Goal: Transaction & Acquisition: Purchase product/service

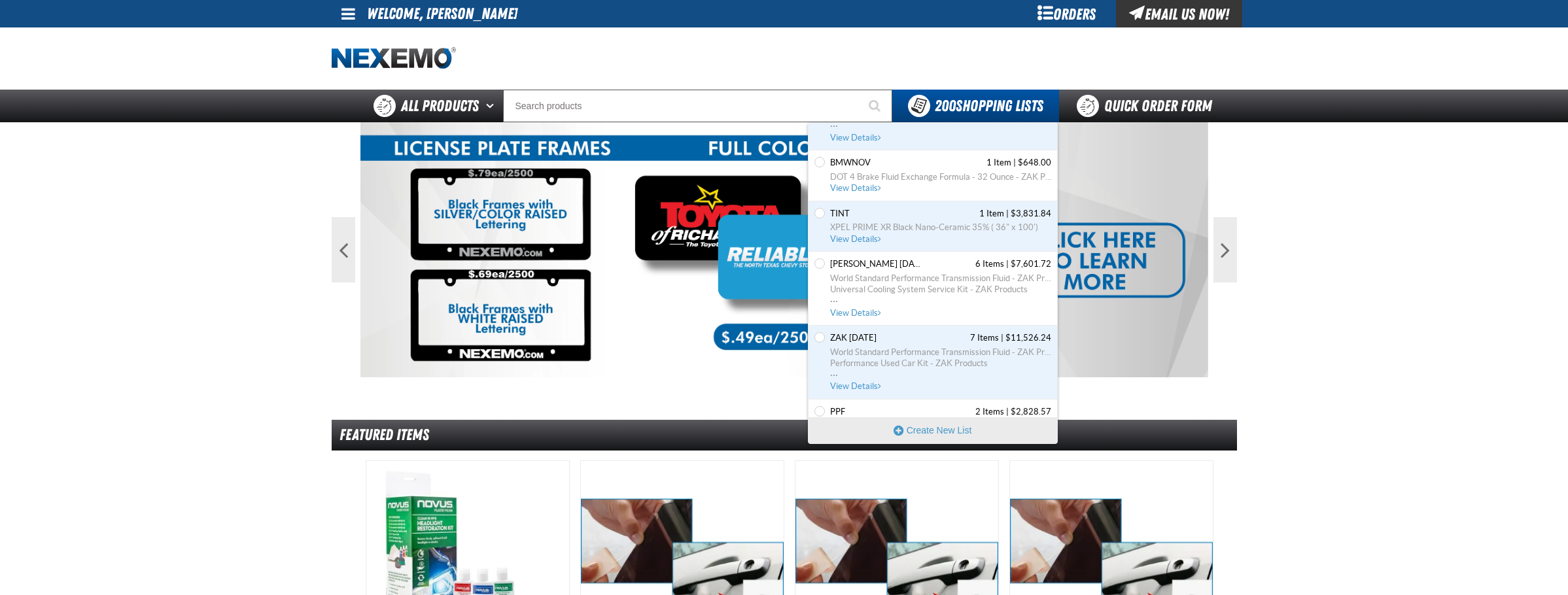
scroll to position [10565, 0]
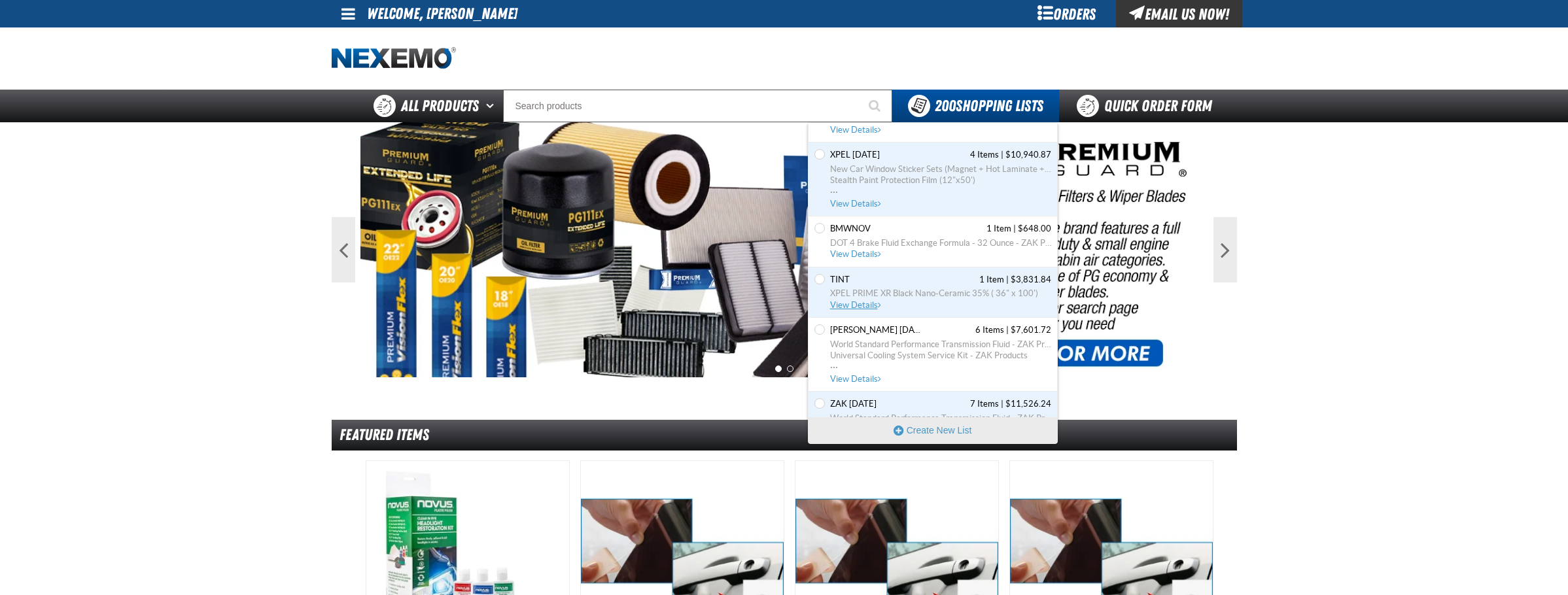
click at [868, 298] on span "XPEL PRIME XR Black Nano-Ceramic 35% ( 36" x 100')" at bounding box center [940, 294] width 221 height 12
click at [870, 306] on span "View Details" at bounding box center [856, 305] width 53 height 10
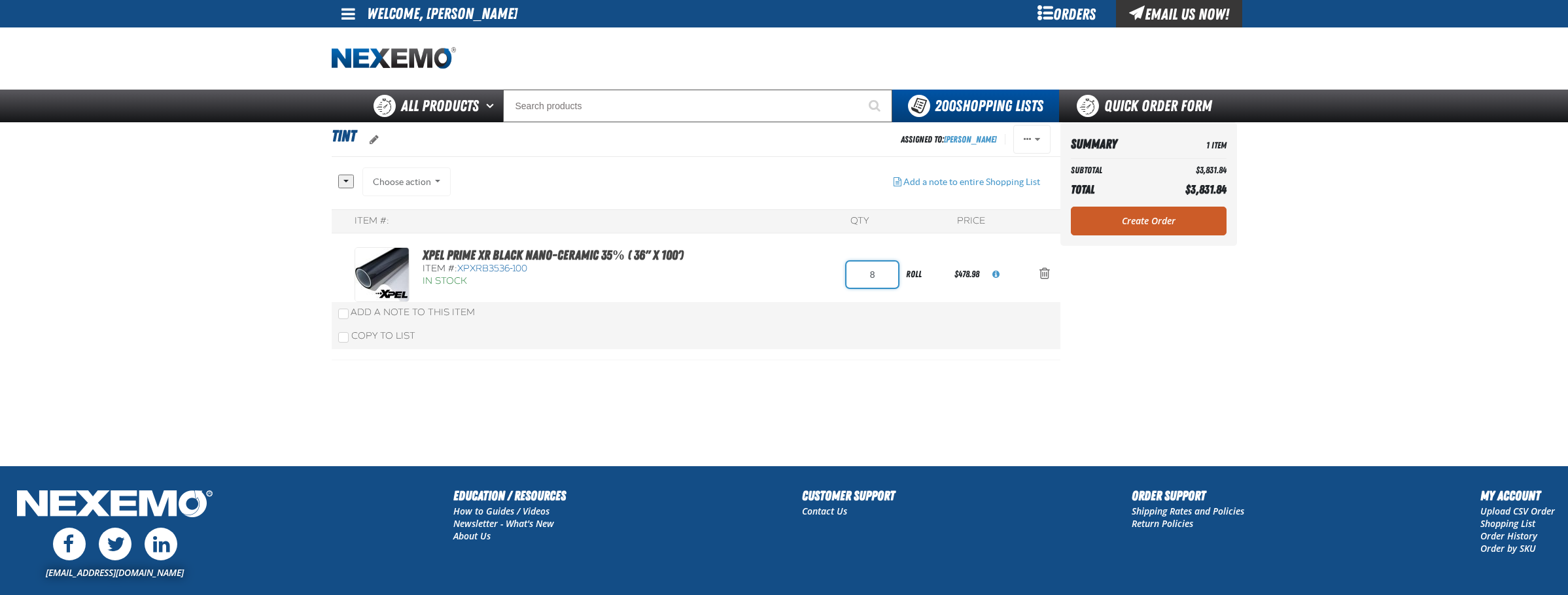
drag, startPoint x: 882, startPoint y: 276, endPoint x: 809, endPoint y: 283, distance: 73.3
click at [809, 283] on div "XPEL PRIME XR Black Nano-Ceramic 35% ( 36" x 100') Item #: XPXRB3536-100 In Sto…" at bounding box center [683, 275] width 656 height 55
type input "6"
drag, startPoint x: 932, startPoint y: 347, endPoint x: 935, endPoint y: 357, distance: 10.4
click at [932, 347] on div "XPEL PRIME XR Black Nano-Ceramic 35% ( 36" x 100') Item #: XPXRB3536-100 In Sto…" at bounding box center [695, 298] width 728 height 124
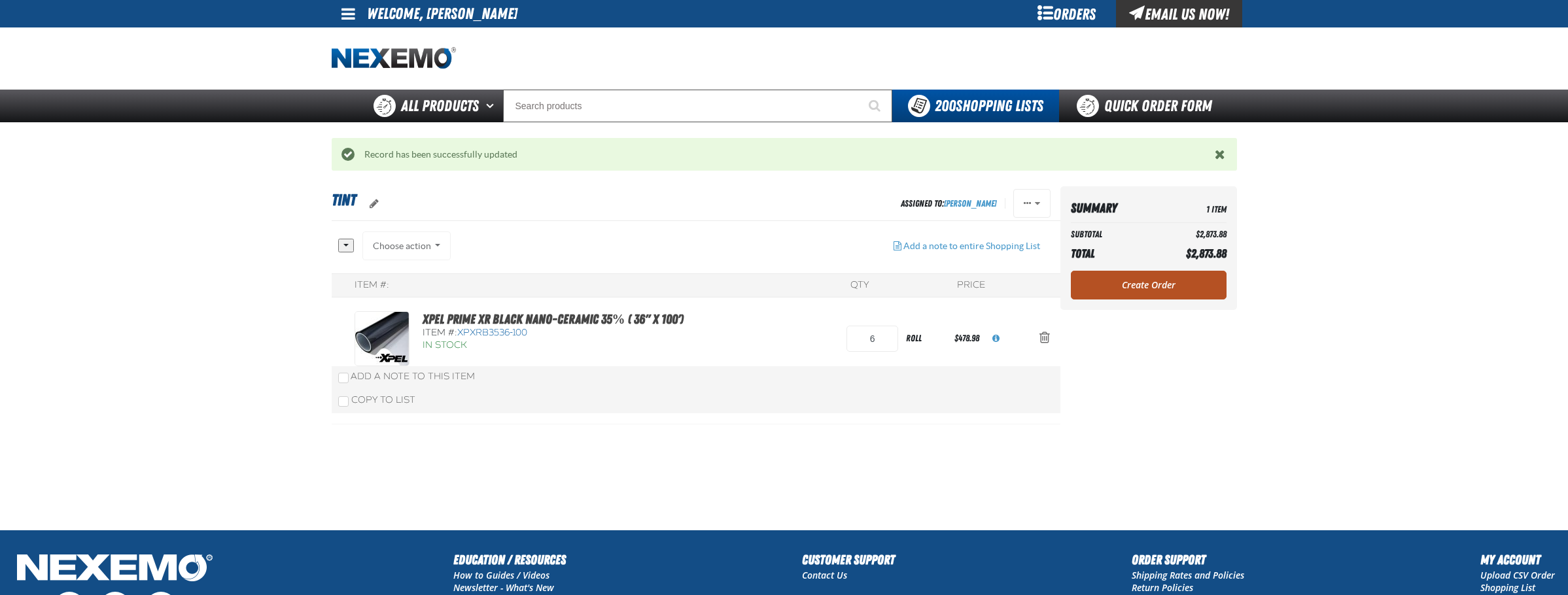
click at [1163, 281] on link "Create Order" at bounding box center [1148, 285] width 156 height 29
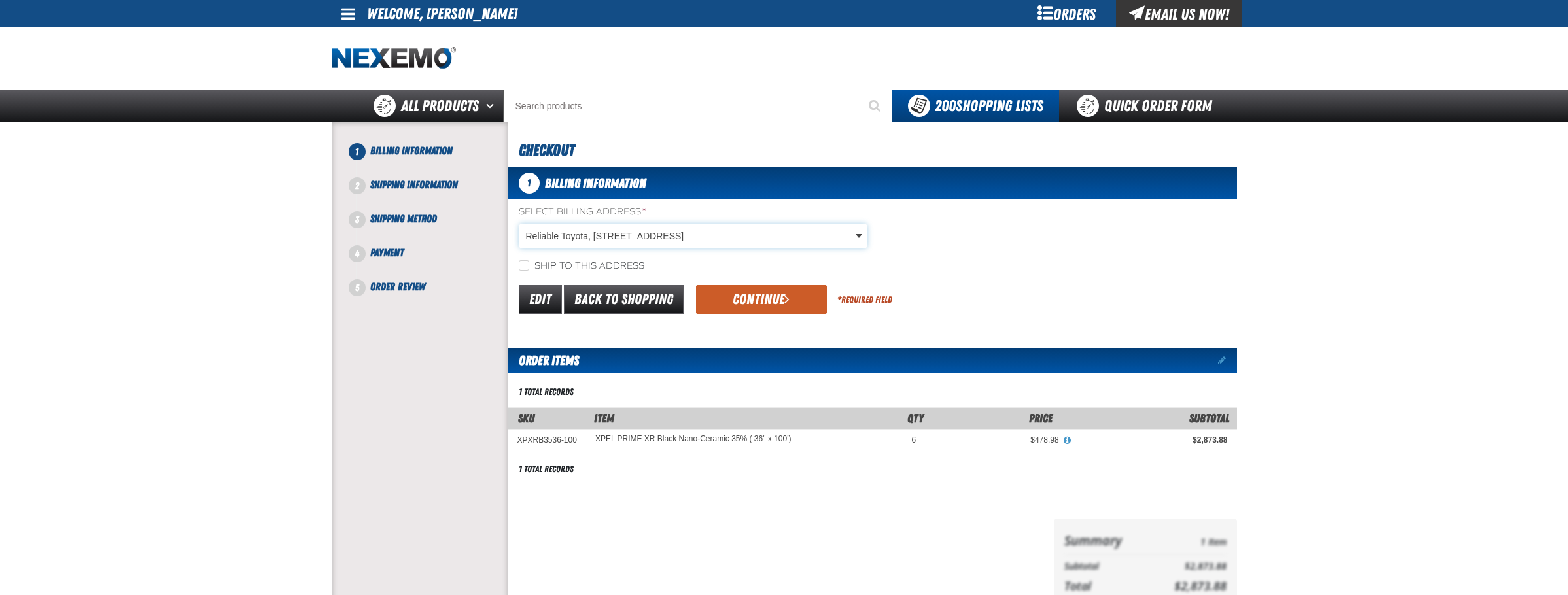
click at [661, 233] on body "Skip to Main Content Staging Site 5.1 Upgrade Site My Account My Account Suppor…" at bounding box center [784, 430] width 1568 height 862
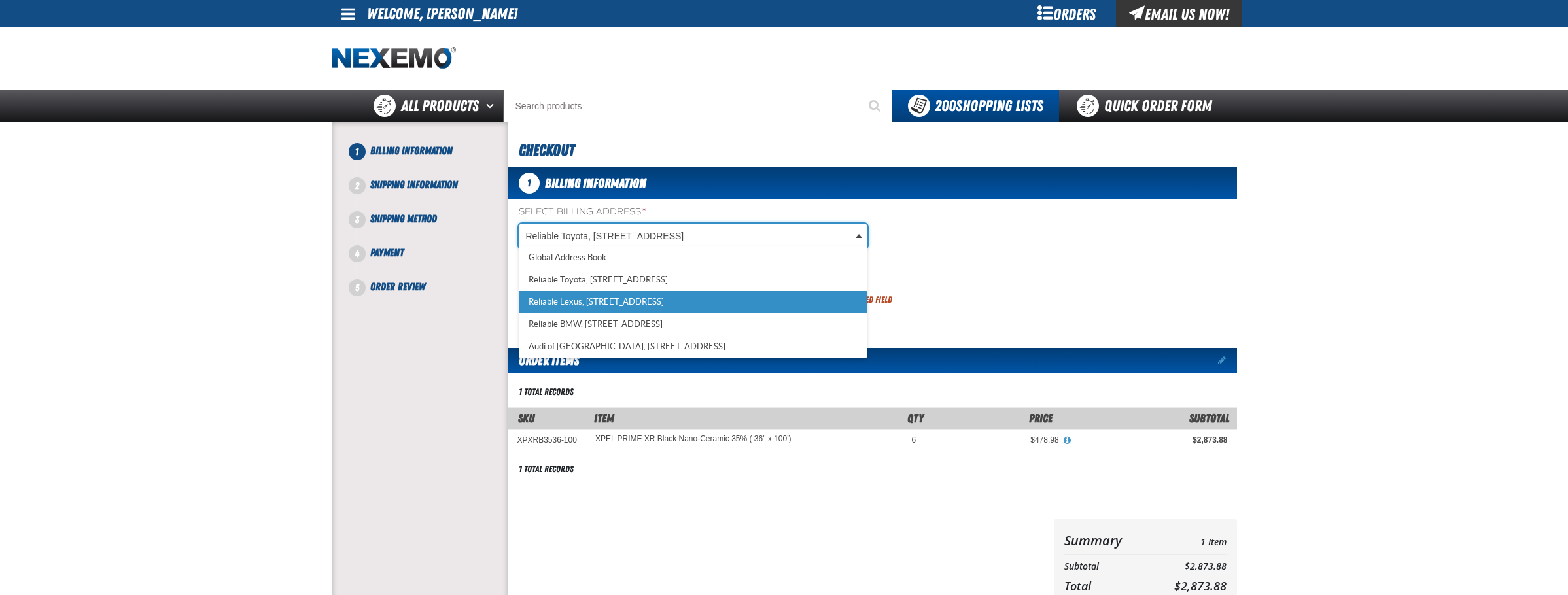
scroll to position [0, 6]
select select "a_387"
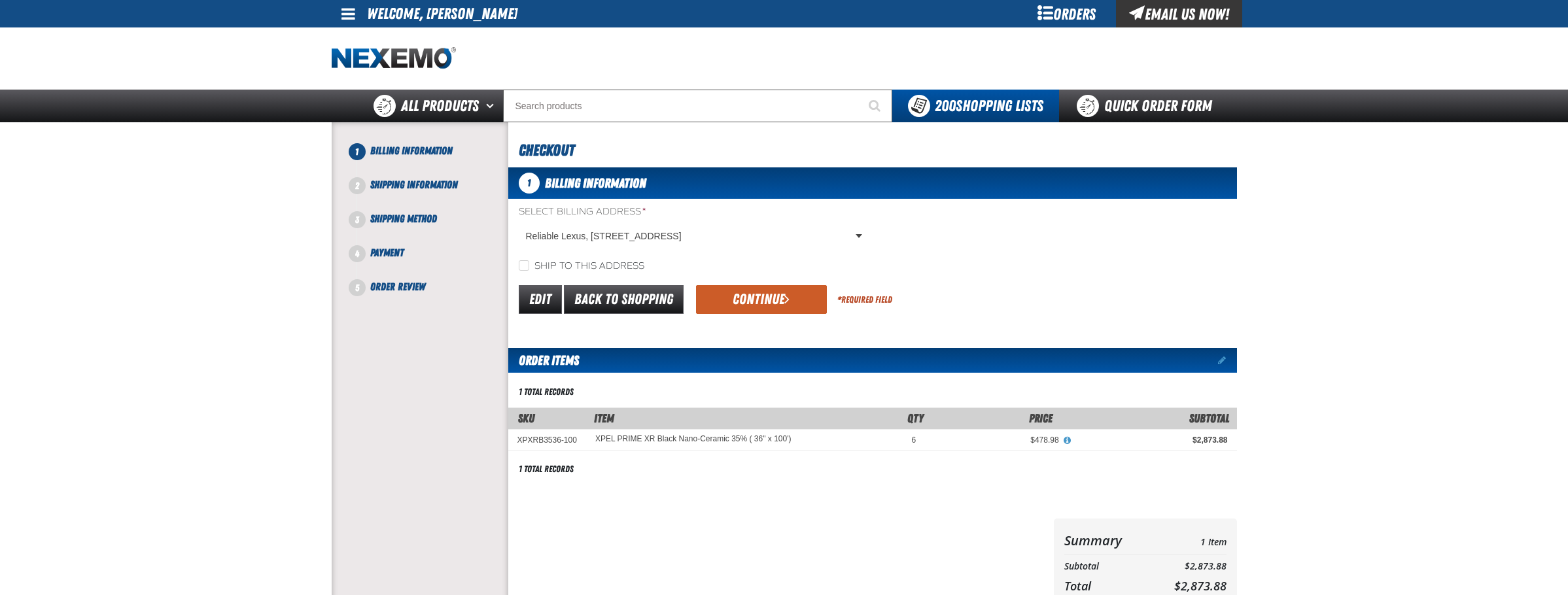
click at [569, 271] on label "Ship to this address" at bounding box center [580, 266] width 125 height 13
click at [529, 271] on input "Ship to this address" at bounding box center [523, 265] width 11 height 11
checkbox input "true"
click at [756, 302] on button "Continue" at bounding box center [761, 298] width 131 height 29
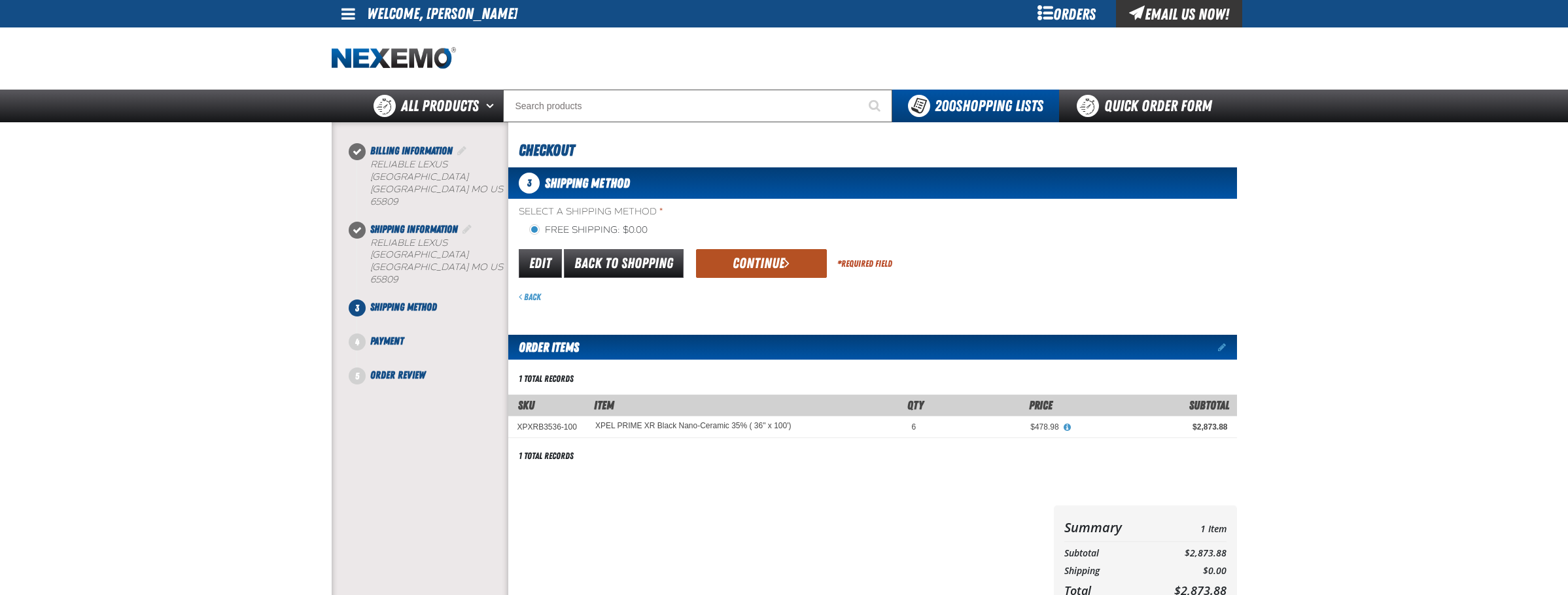
click at [730, 264] on button "Continue" at bounding box center [761, 263] width 131 height 29
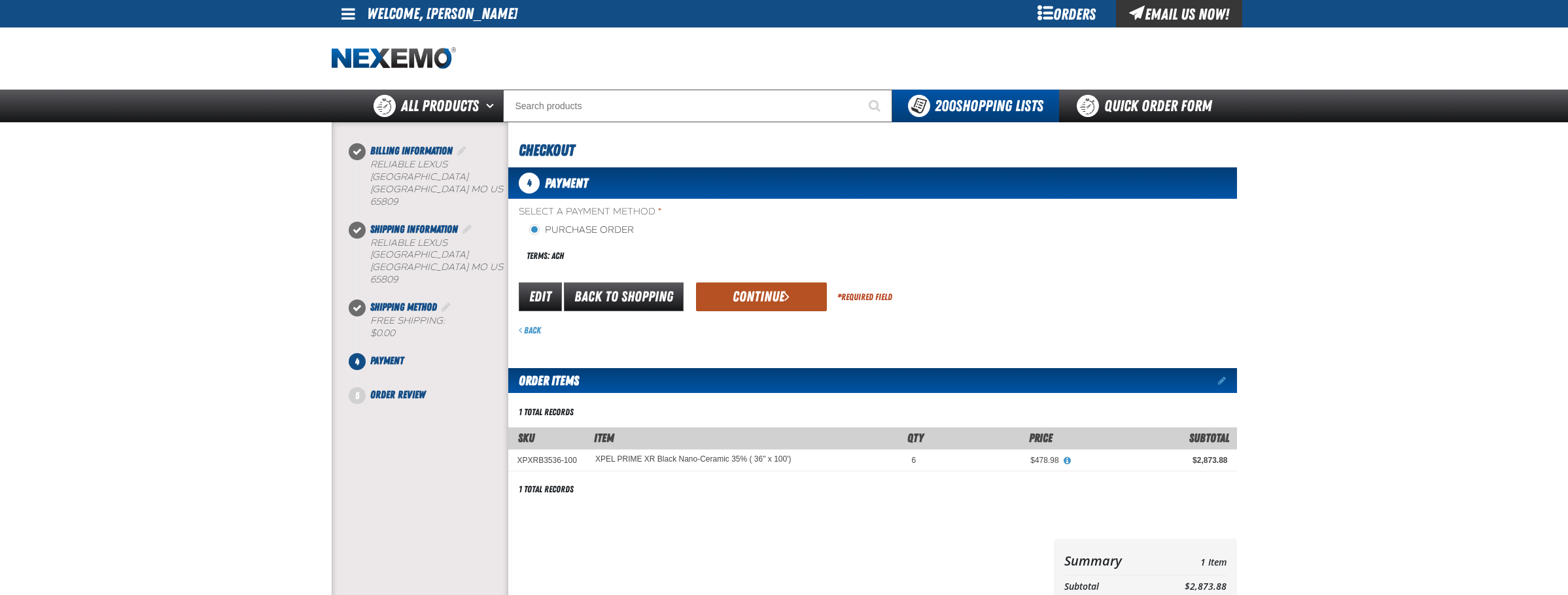
click at [755, 286] on button "Continue" at bounding box center [761, 297] width 131 height 29
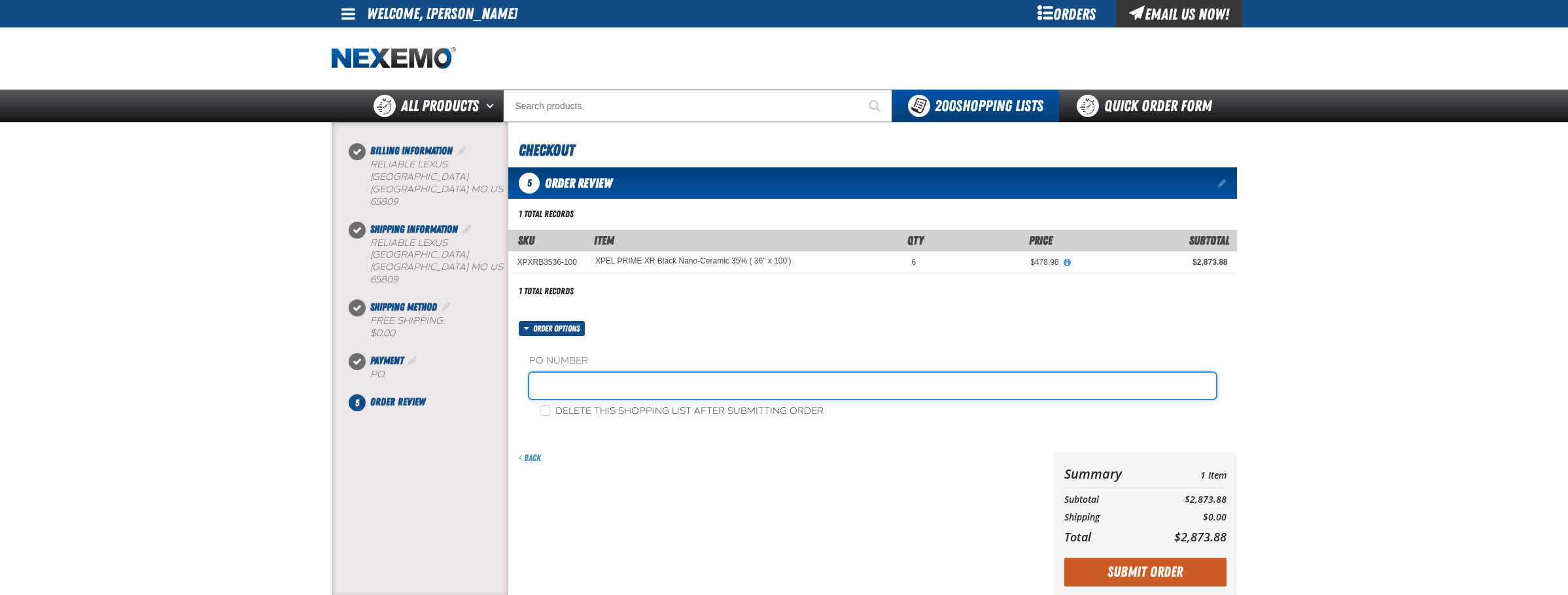
click at [582, 390] on input "text" at bounding box center [872, 385] width 687 height 27
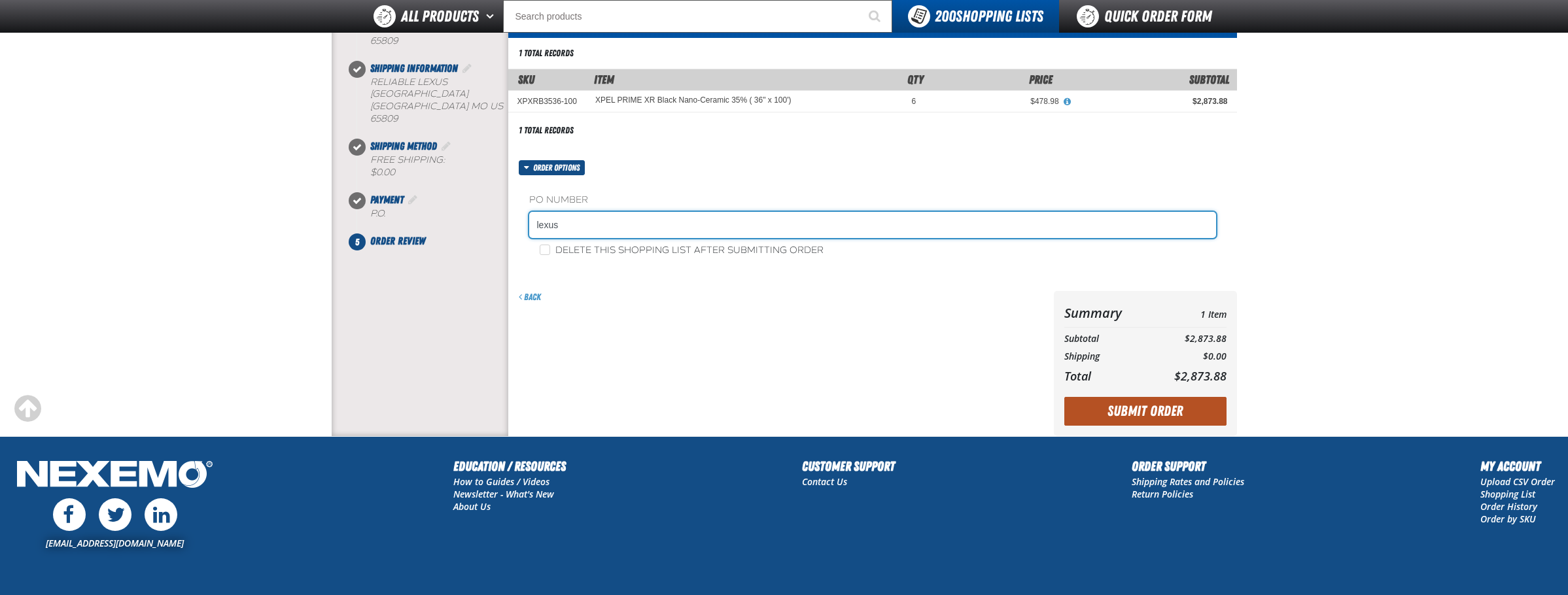
scroll to position [129, 0]
type input "lexus"
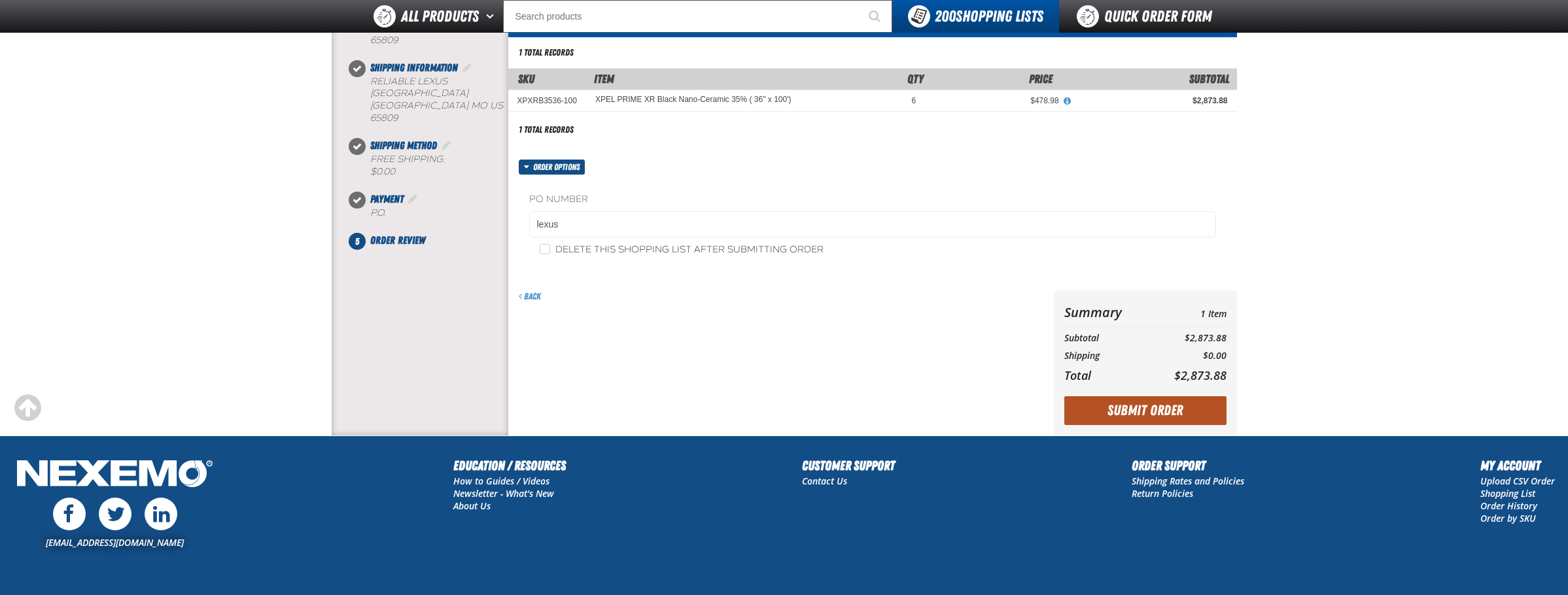
click at [1127, 413] on button "Submit Order" at bounding box center [1145, 410] width 163 height 29
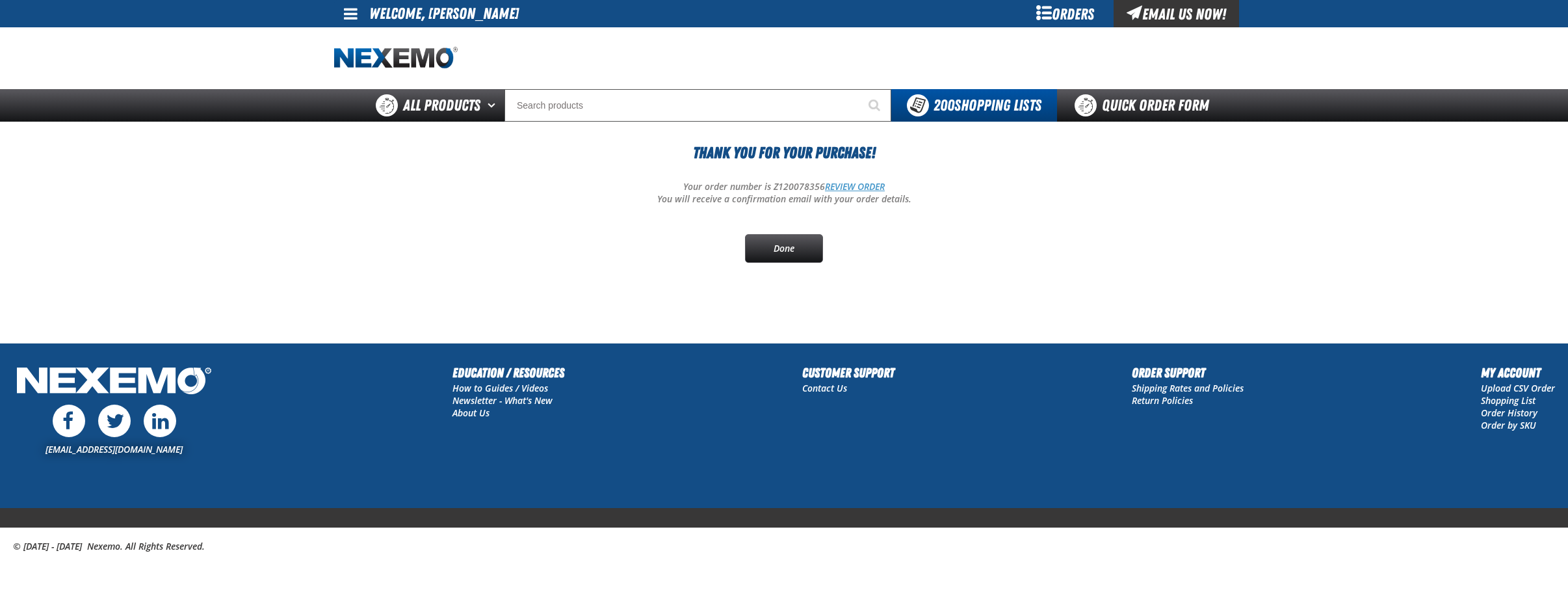
click at [852, 187] on link "REVIEW ORDER" at bounding box center [854, 186] width 60 height 13
